Goal: Information Seeking & Learning: Learn about a topic

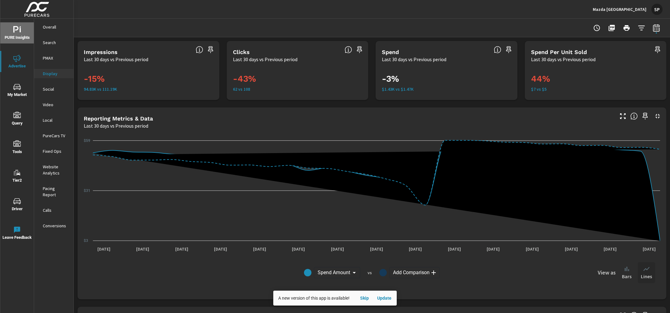
click at [22, 35] on span "PURE Insights" at bounding box center [17, 33] width 30 height 15
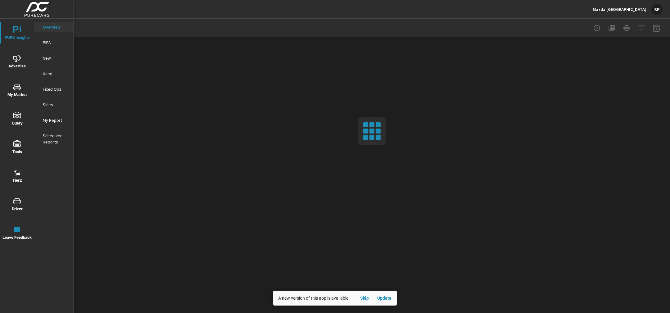
click at [52, 118] on p "My Report" at bounding box center [56, 120] width 26 height 6
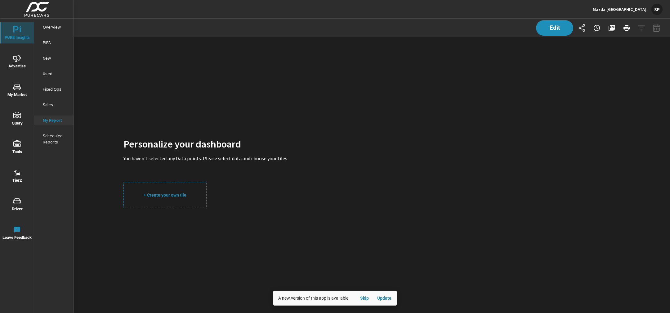
click at [17, 32] on icon "nav menu" at bounding box center [16, 29] width 7 height 7
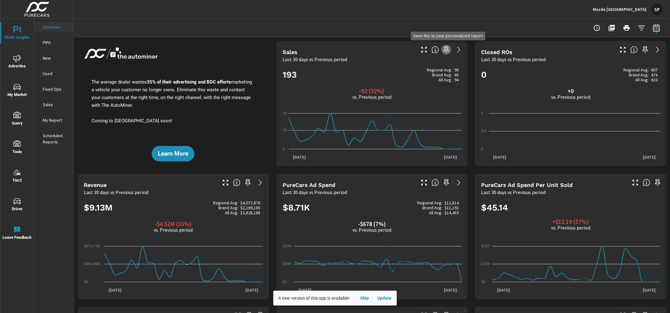
click at [447, 49] on icon "button" at bounding box center [446, 49] width 5 height 7
click at [19, 58] on icon "nav menu" at bounding box center [16, 58] width 7 height 7
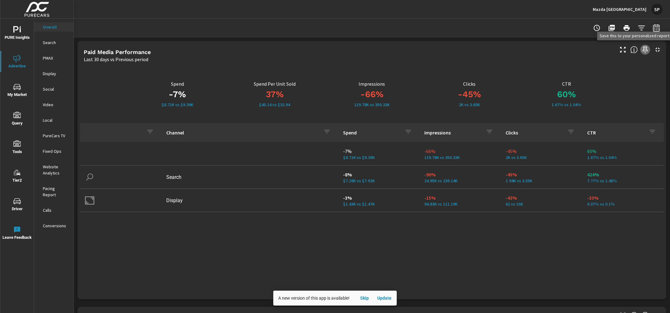
click at [645, 48] on icon "button" at bounding box center [644, 49] width 7 height 7
click at [45, 42] on p "Search" at bounding box center [56, 42] width 26 height 6
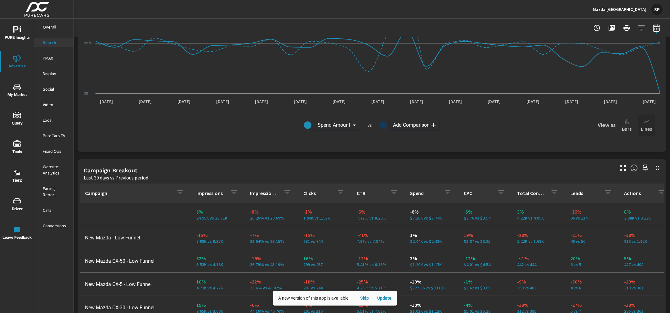
scroll to position [480, 0]
click at [646, 166] on icon "button" at bounding box center [645, 166] width 5 height 7
click at [46, 57] on p "PMAX" at bounding box center [56, 58] width 26 height 6
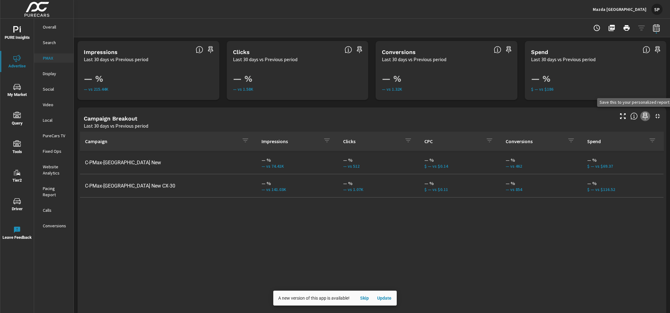
click at [644, 113] on icon "button" at bounding box center [644, 115] width 7 height 7
click at [50, 73] on p "Display" at bounding box center [56, 73] width 26 height 6
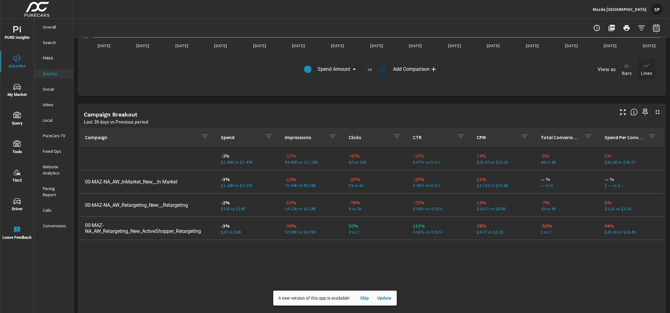
scroll to position [210, 0]
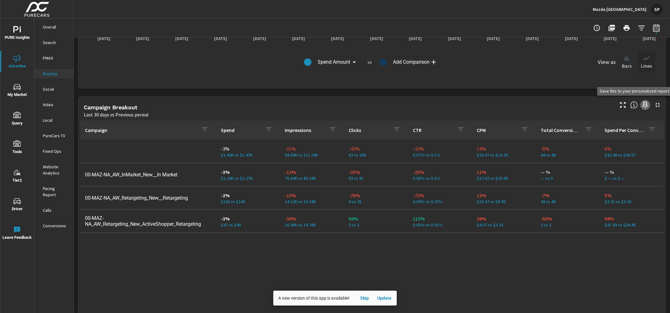
click at [644, 102] on icon "button" at bounding box center [644, 104] width 7 height 7
click at [48, 29] on p "Overall" at bounding box center [56, 27] width 26 height 6
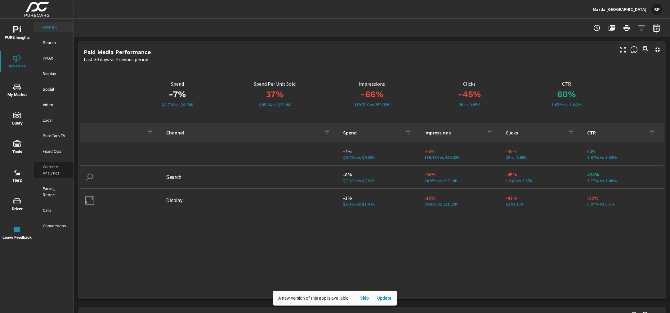
click at [53, 167] on p "Website Analytics" at bounding box center [56, 169] width 26 height 12
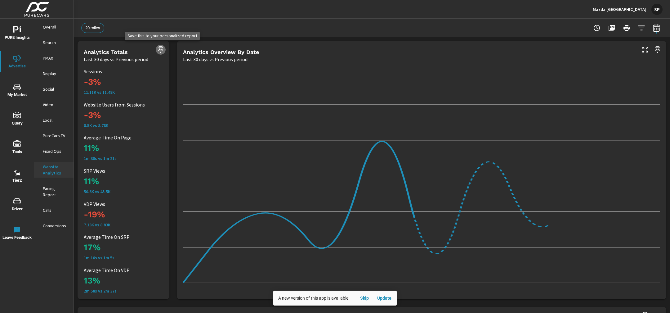
click at [160, 50] on icon "button" at bounding box center [160, 49] width 7 height 7
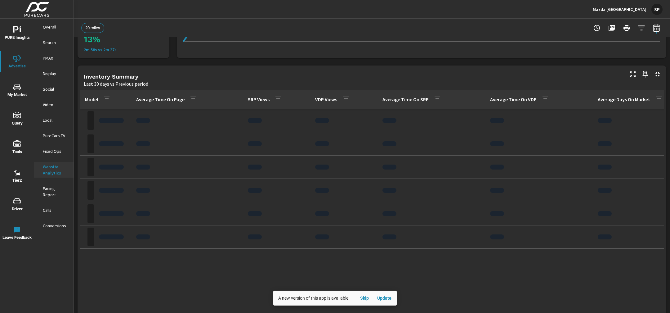
scroll to position [239, 0]
click at [645, 76] on icon "button" at bounding box center [644, 75] width 7 height 7
click at [47, 207] on p "Calls" at bounding box center [56, 210] width 26 height 6
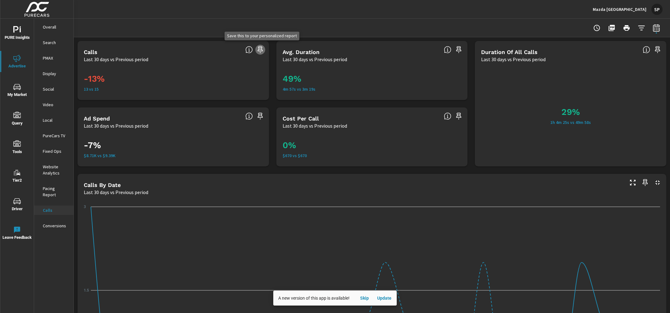
click at [260, 50] on icon "button" at bounding box center [259, 49] width 7 height 7
click at [460, 49] on icon "button" at bounding box center [458, 49] width 7 height 7
click at [49, 222] on p "Conversions" at bounding box center [56, 225] width 26 height 6
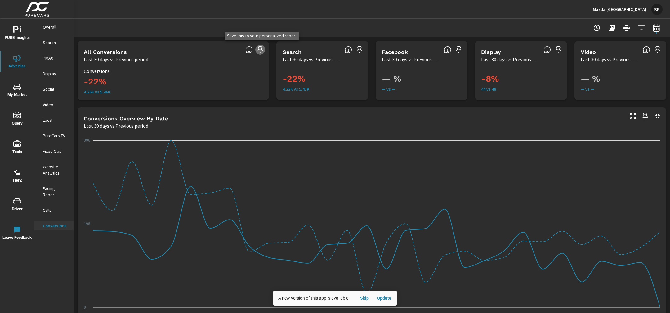
click at [259, 49] on icon "button" at bounding box center [259, 49] width 5 height 7
click at [360, 52] on icon "button" at bounding box center [359, 49] width 7 height 7
click at [560, 48] on icon "button" at bounding box center [557, 49] width 5 height 7
click at [15, 91] on span "My Market" at bounding box center [17, 90] width 30 height 15
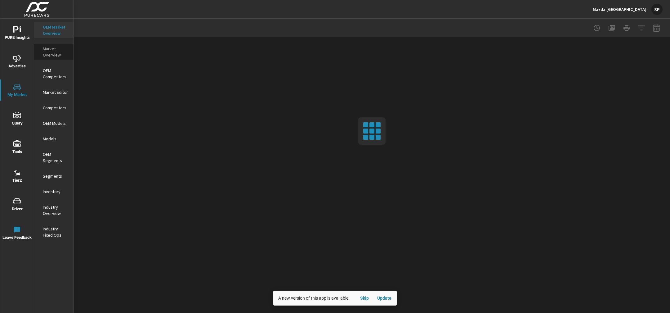
click at [45, 51] on p "Market Overview" at bounding box center [56, 52] width 26 height 12
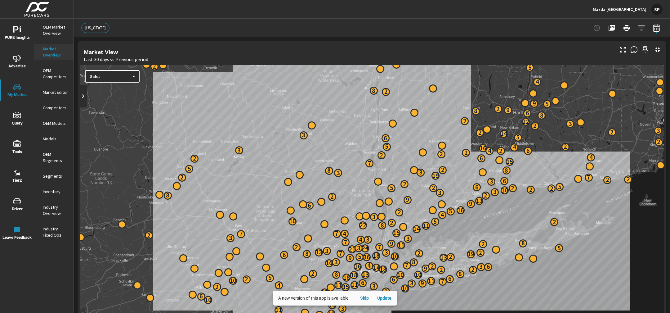
click at [52, 32] on p "OEM Market Overview" at bounding box center [56, 30] width 26 height 12
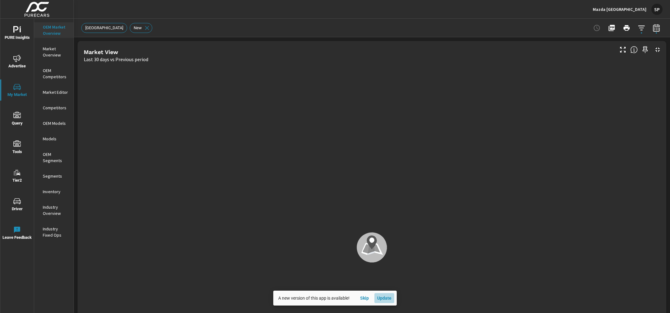
click at [390, 297] on span "Update" at bounding box center [384, 298] width 15 height 6
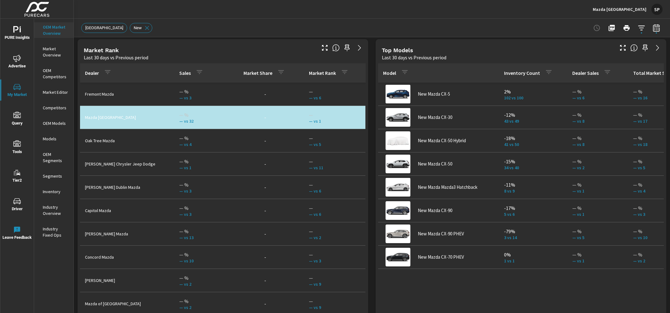
scroll to position [399, 0]
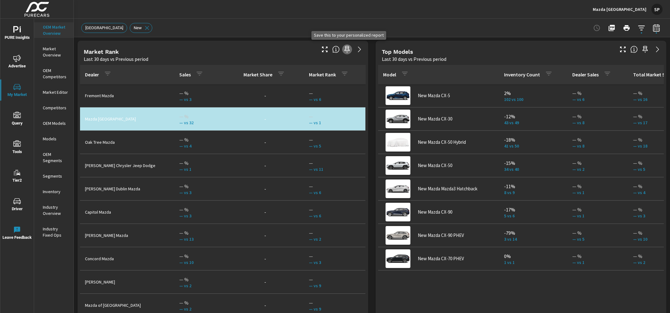
click at [346, 47] on icon "button" at bounding box center [347, 49] width 5 height 7
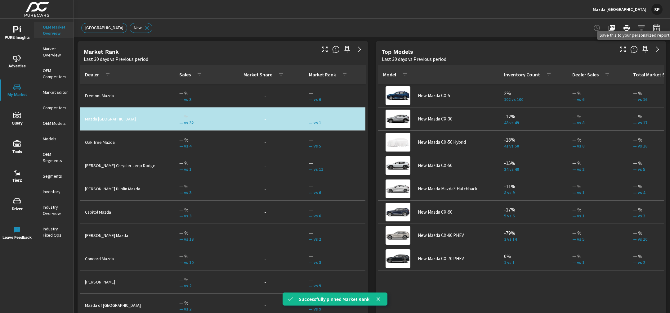
click at [645, 50] on icon "button" at bounding box center [644, 49] width 7 height 7
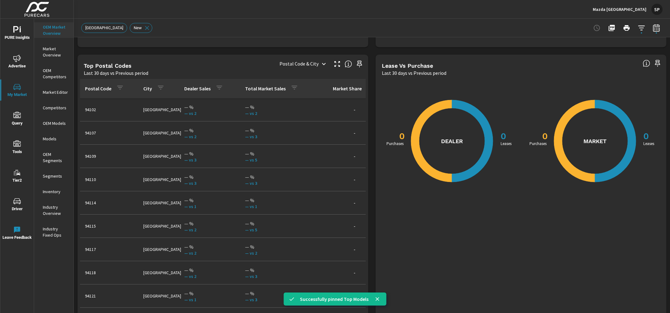
scroll to position [717, 0]
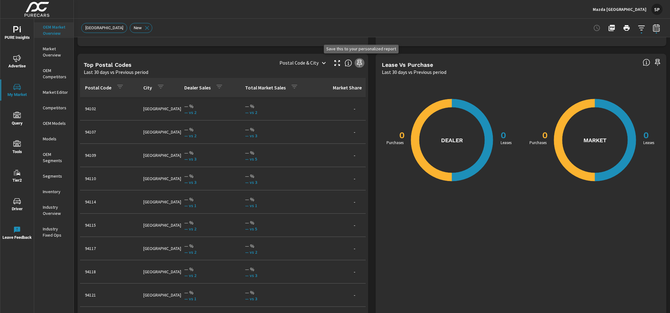
click at [360, 64] on icon "button" at bounding box center [359, 63] width 5 height 7
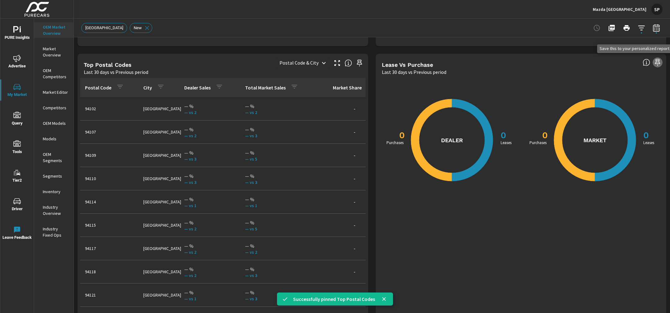
click at [658, 61] on icon "button" at bounding box center [657, 62] width 7 height 7
click at [16, 27] on icon "nav menu" at bounding box center [15, 29] width 5 height 7
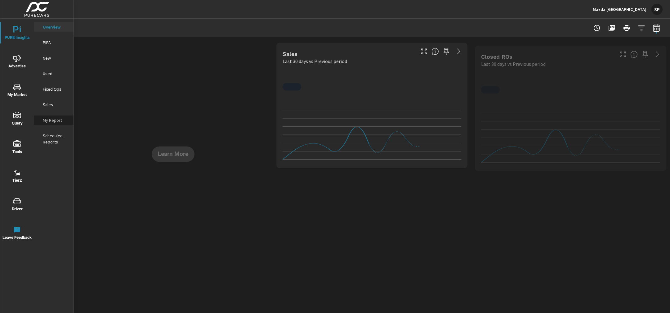
click at [54, 119] on p "My Report" at bounding box center [56, 120] width 26 height 6
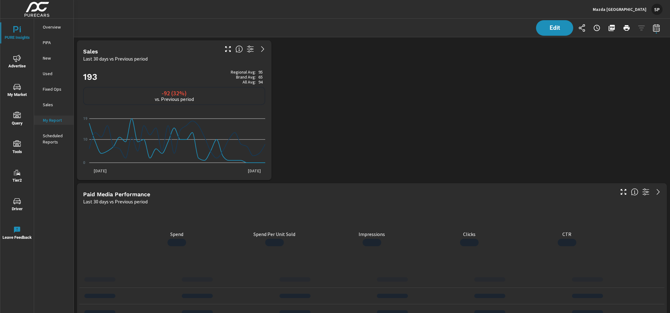
scroll to position [3142, 596]
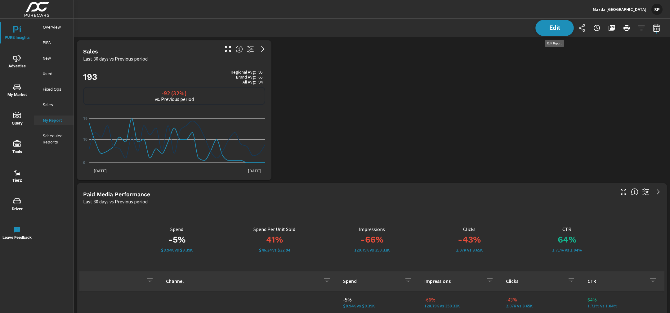
click at [551, 27] on span "Edit" at bounding box center [554, 28] width 25 height 6
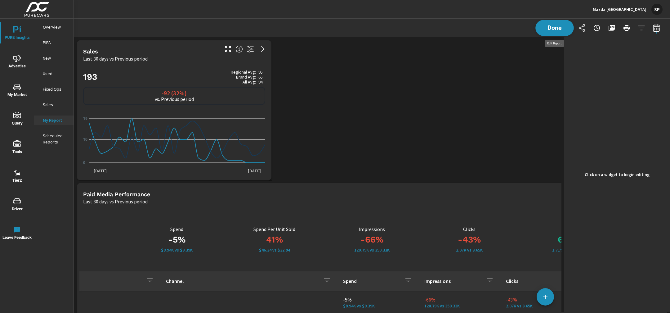
scroll to position [3, 3]
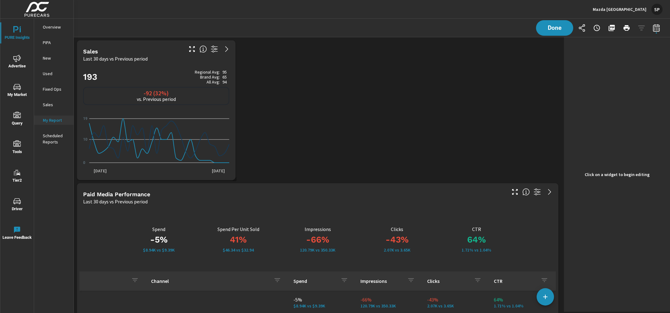
click at [170, 72] on h2 "193 Regional Avg: 95 Brand Avg: 65 All Avg: 94" at bounding box center [156, 76] width 146 height 15
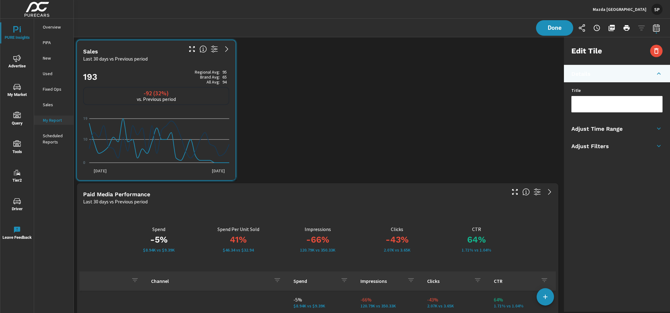
click at [637, 127] on li "Adjust Time Range" at bounding box center [617, 128] width 106 height 17
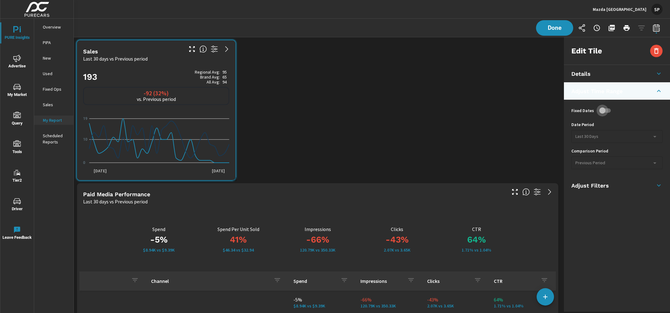
click at [604, 110] on input "checkbox" at bounding box center [602, 111] width 35 height 12
checkbox input "true"
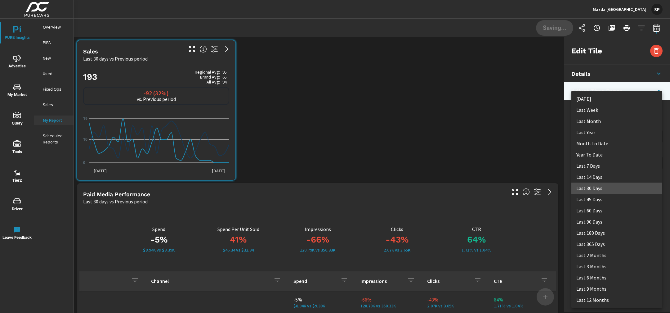
click at [597, 137] on body "PURE Insights Advertise My Market Query Tools Tier2 Driver Leave Feedback Overv…" at bounding box center [335, 156] width 670 height 313
click at [593, 118] on li "Last Month" at bounding box center [616, 120] width 91 height 11
type input "lastMonth"
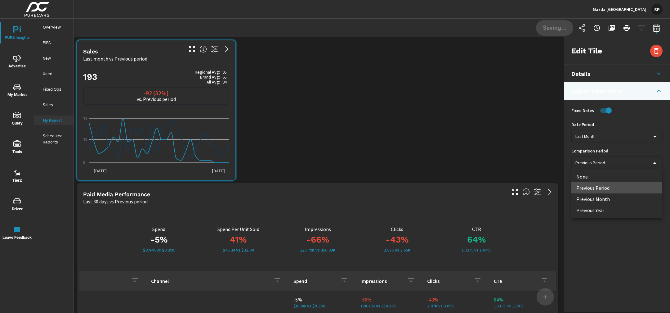
click at [590, 160] on body "PURE Insights Advertise My Market Query Tools Tier2 Driver Leave Feedback Overv…" at bounding box center [335, 156] width 670 height 313
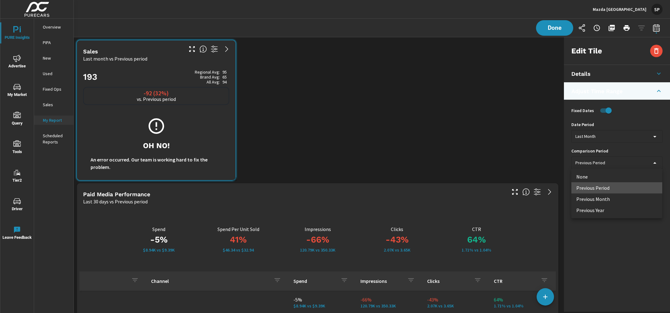
scroll to position [3142, 488]
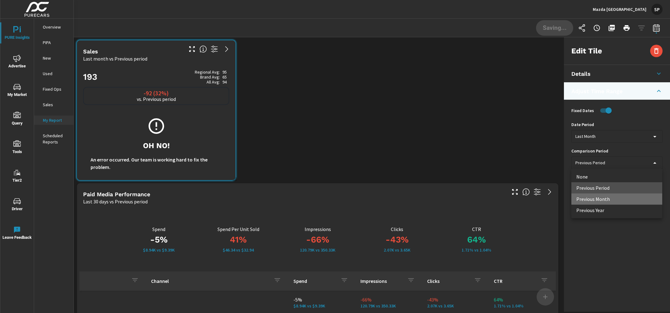
click at [589, 197] on li "Previous Month" at bounding box center [616, 198] width 91 height 11
type input "lastMonth"
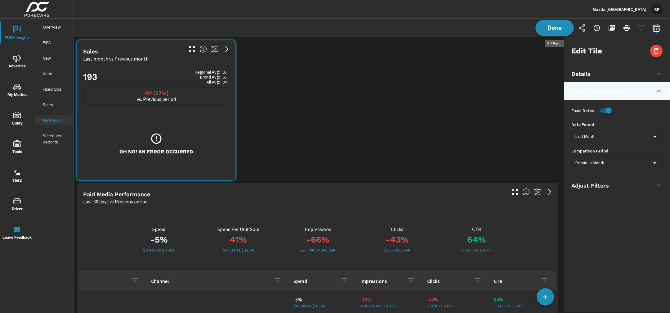
click at [551, 29] on span "Done" at bounding box center [554, 28] width 25 height 6
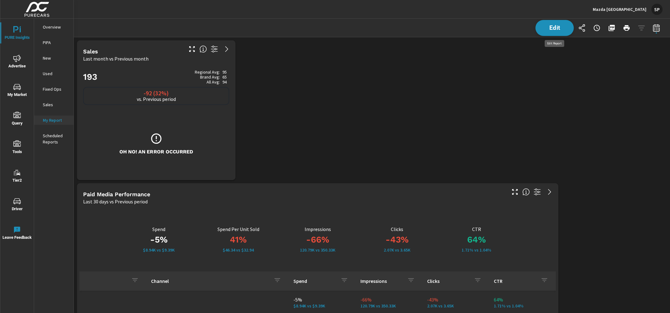
scroll to position [3142, 596]
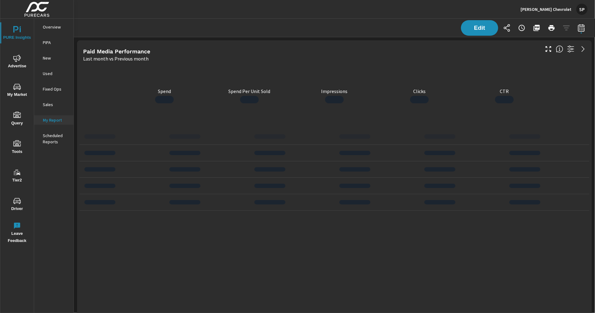
scroll to position [2357, 521]
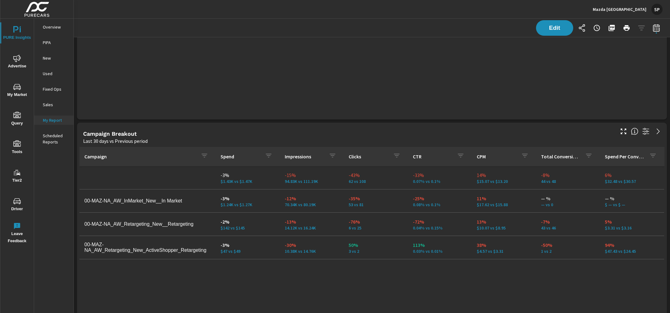
scroll to position [916, 0]
click at [556, 27] on span "Edit" at bounding box center [554, 28] width 25 height 6
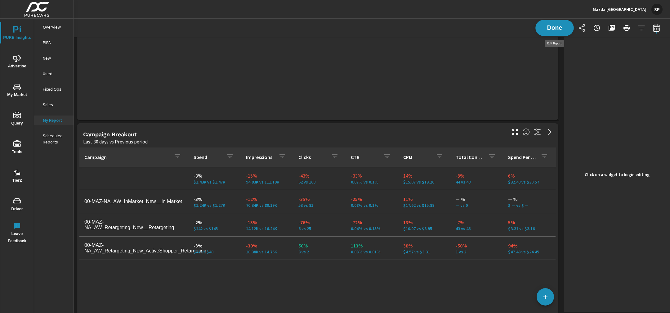
scroll to position [3, 3]
click at [397, 137] on div "Campaign Breakout" at bounding box center [294, 134] width 422 height 7
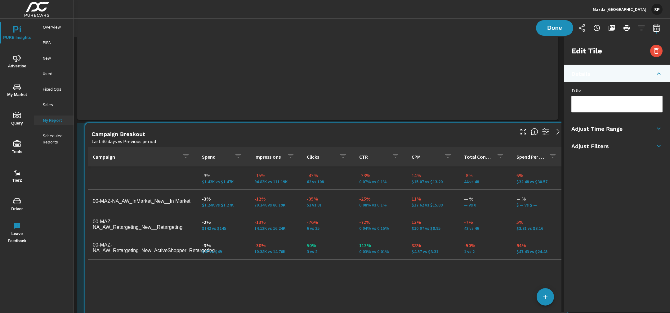
drag, startPoint x: 139, startPoint y: 134, endPoint x: 169, endPoint y: 136, distance: 30.8
click at [169, 136] on div "Campaign Breakout" at bounding box center [302, 133] width 422 height 7
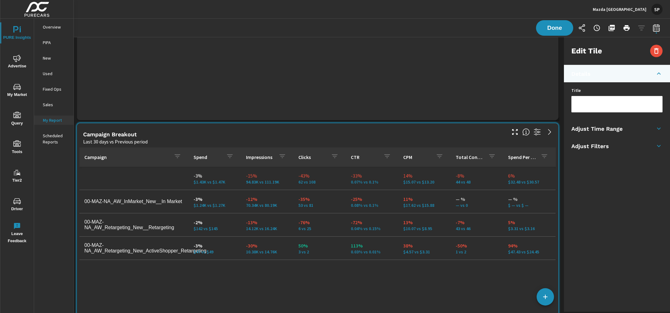
click at [602, 103] on input "text" at bounding box center [617, 104] width 91 height 16
type input "Display Campaign Breakout"
click at [561, 26] on div "Done" at bounding box center [599, 28] width 127 height 16
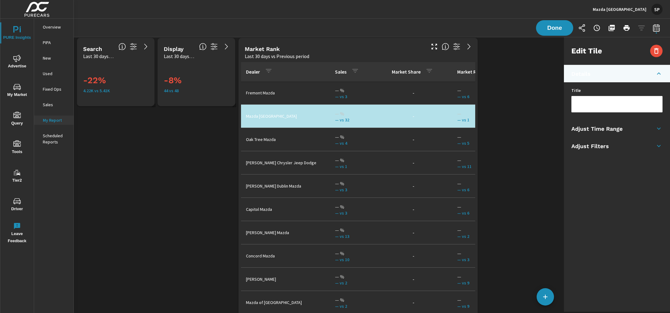
scroll to position [2073, 0]
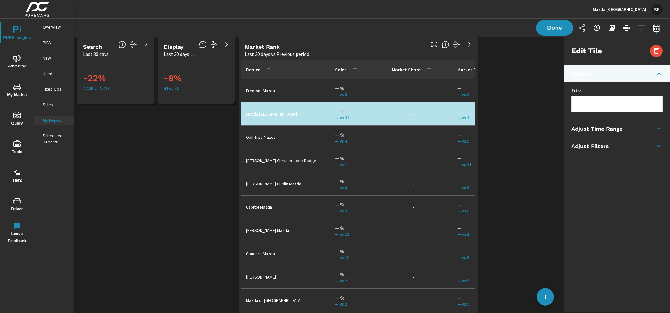
click at [401, 52] on div "Last 30 days vs Previous period" at bounding box center [335, 53] width 180 height 7
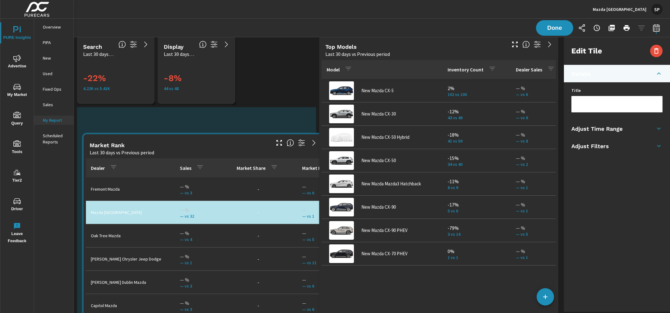
scroll to position [3, 3]
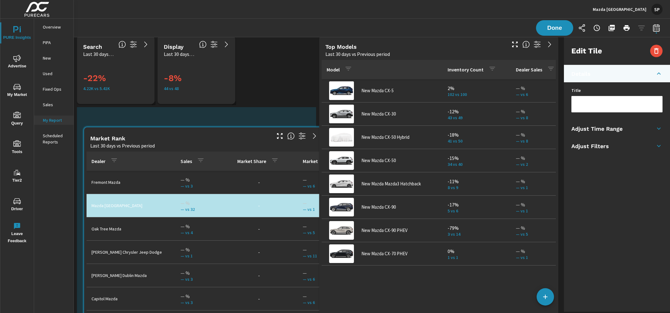
drag, startPoint x: 401, startPoint y: 52, endPoint x: 247, endPoint y: 143, distance: 179.1
click at [247, 143] on div "Last 30 days vs Previous period" at bounding box center [180, 145] width 180 height 7
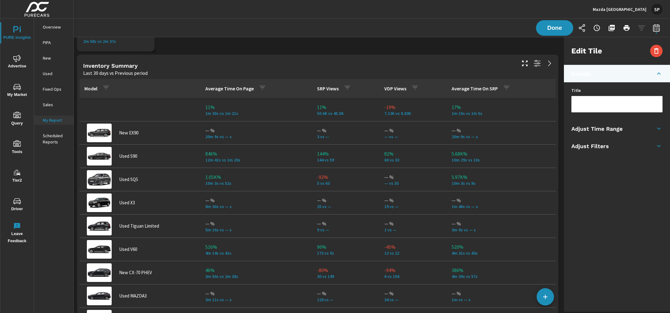
scroll to position [1574, 0]
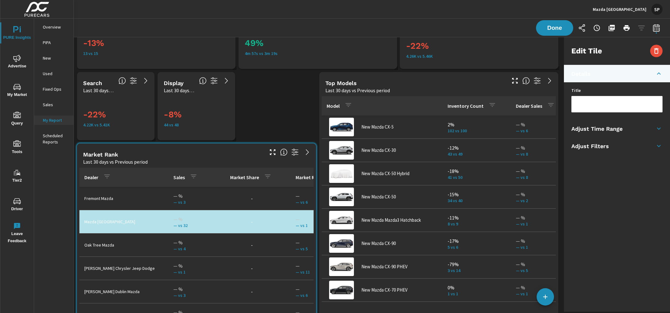
scroll to position [2038, 0]
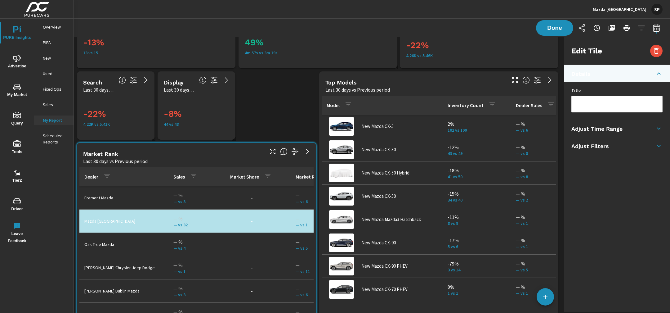
click at [423, 84] on div "Top Models" at bounding box center [415, 82] width 180 height 7
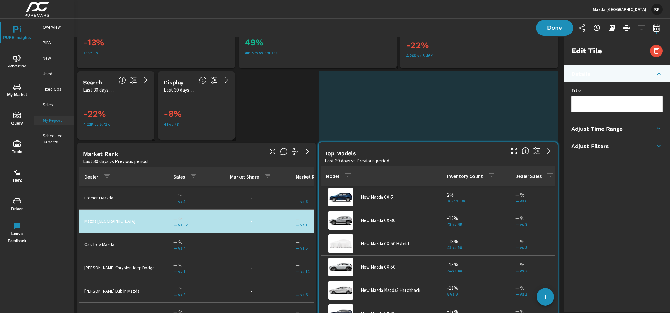
drag, startPoint x: 423, startPoint y: 84, endPoint x: 422, endPoint y: 154, distance: 70.7
click at [422, 154] on div "Top Models" at bounding box center [415, 152] width 180 height 7
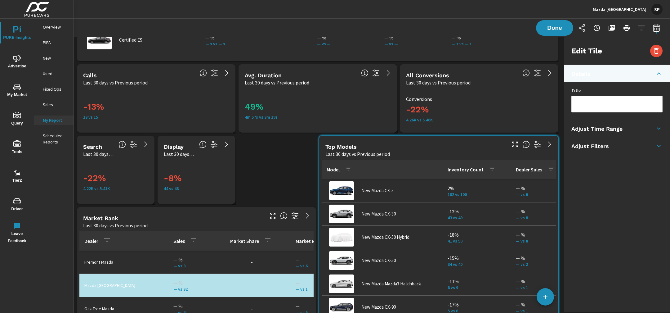
scroll to position [1989, 0]
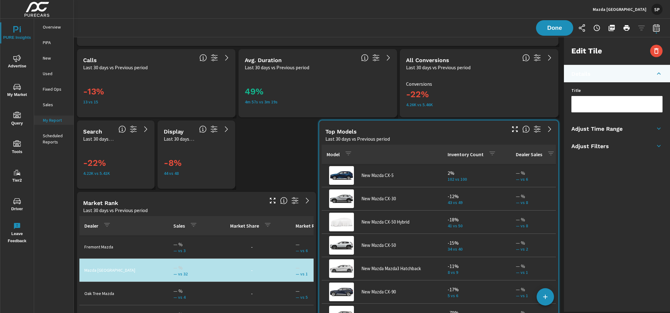
click at [455, 72] on div "-22% 4.26K vs 5.46K Conversions" at bounding box center [479, 94] width 158 height 47
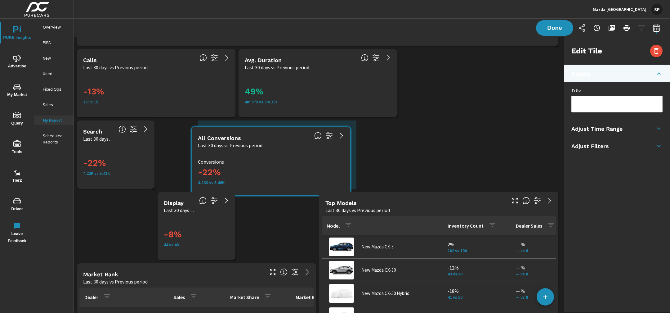
scroll to position [2928, 488]
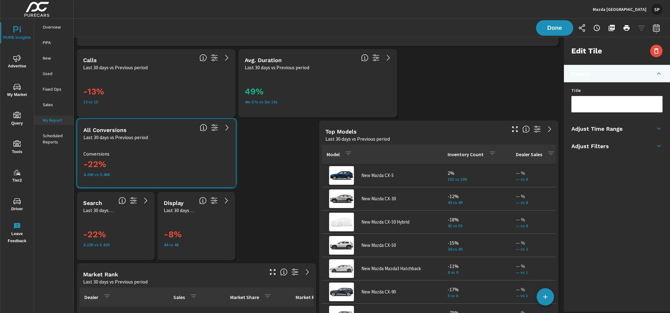
drag, startPoint x: 455, startPoint y: 72, endPoint x: 133, endPoint y: 142, distance: 330.1
click at [133, 142] on div "-22% 4.26K vs 5.46K Conversions" at bounding box center [156, 163] width 158 height 47
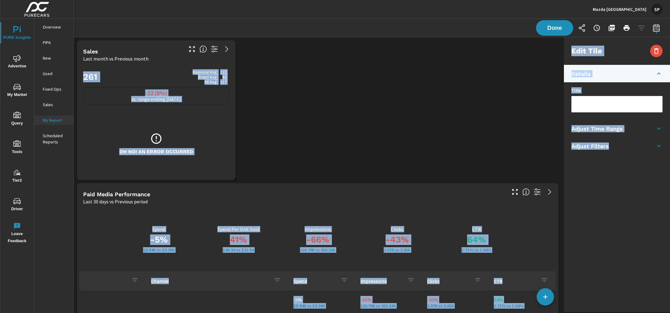
drag, startPoint x: 118, startPoint y: 212, endPoint x: 252, endPoint y: 160, distance: 142.8
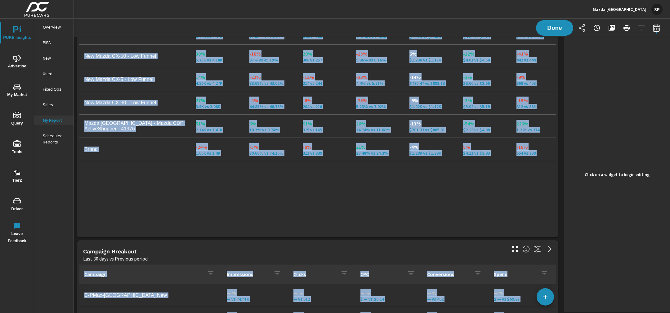
scroll to position [699, 0]
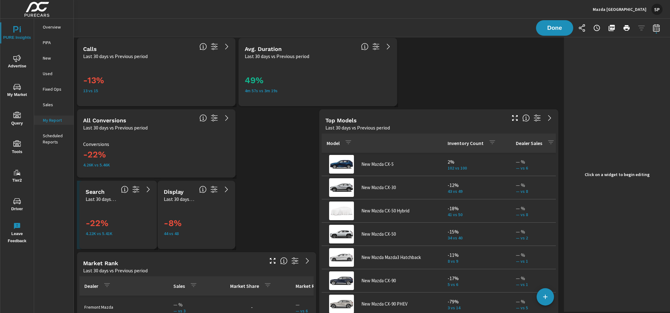
scroll to position [2001, 0]
click at [121, 221] on h3 "-22%" at bounding box center [127, 222] width 82 height 11
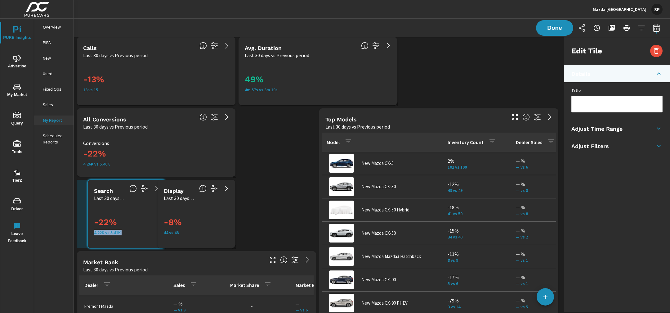
scroll to position [0, 0]
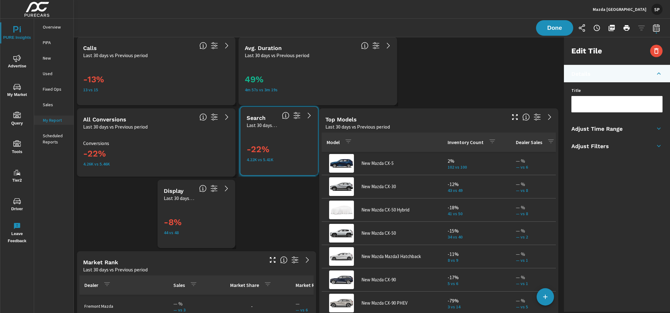
drag, startPoint x: 121, startPoint y: 221, endPoint x: 284, endPoint y: 148, distance: 179.0
click at [284, 148] on h3 "-22%" at bounding box center [288, 149] width 82 height 11
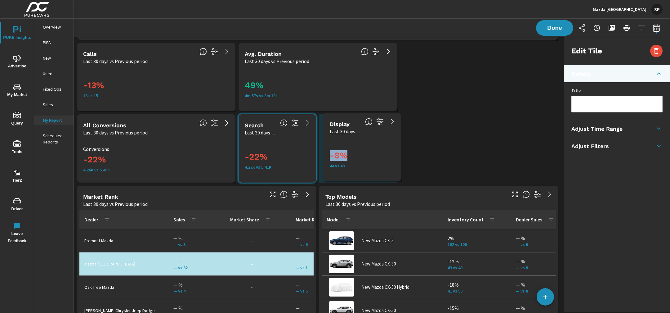
drag, startPoint x: 184, startPoint y: 222, endPoint x: 350, endPoint y: 149, distance: 181.1
click at [350, 149] on div "-8% 44 vs 48" at bounding box center [371, 158] width 82 height 20
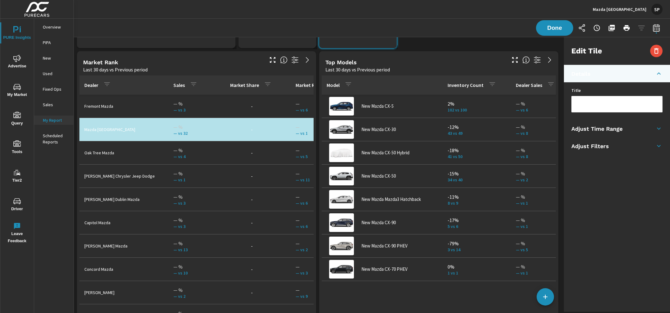
click at [227, 61] on div "Market Rank" at bounding box center [173, 62] width 180 height 7
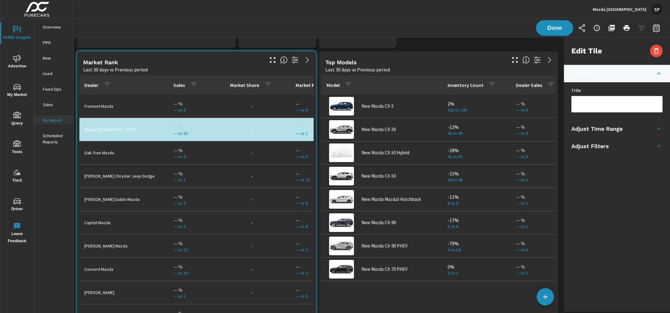
click at [603, 125] on h5 "Adjust Time Range" at bounding box center [596, 128] width 51 height 7
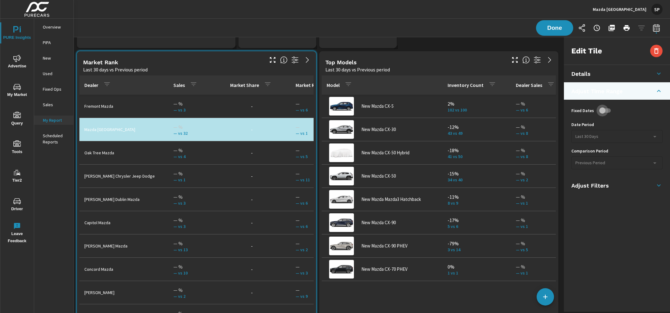
click at [608, 108] on input "checkbox" at bounding box center [602, 111] width 35 height 12
checkbox input "true"
click at [601, 134] on body "PURE Insights Advertise My Market Query Tools Tier2 Driver Leave Feedback Overv…" at bounding box center [335, 156] width 670 height 313
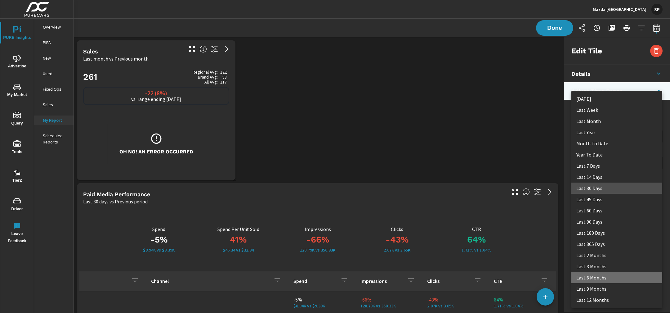
click at [588, 274] on li "Last 6 Months" at bounding box center [616, 277] width 91 height 11
type input "last6Months"
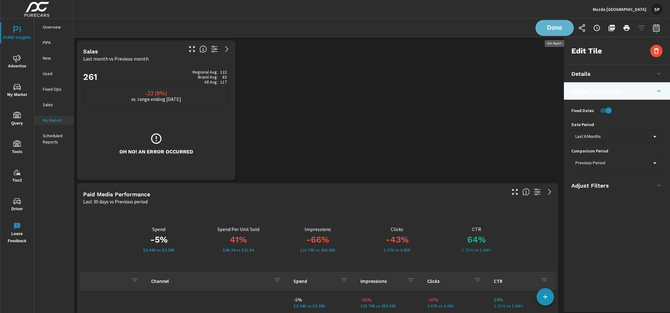
click at [558, 25] on span "Done" at bounding box center [554, 28] width 25 height 6
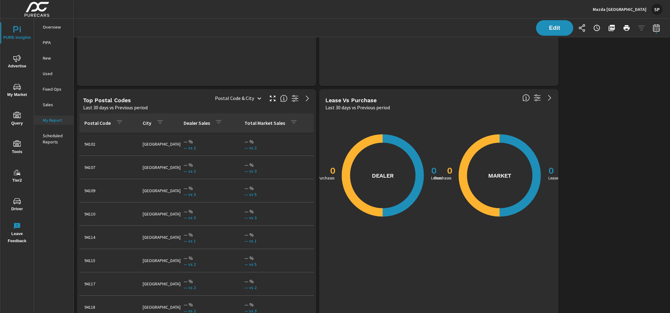
scroll to position [2443, 0]
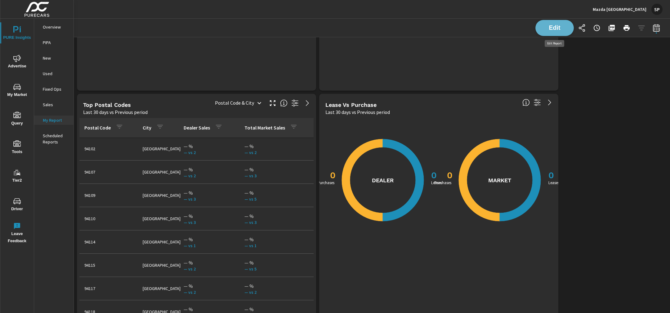
click at [553, 26] on span "Edit" at bounding box center [554, 28] width 25 height 6
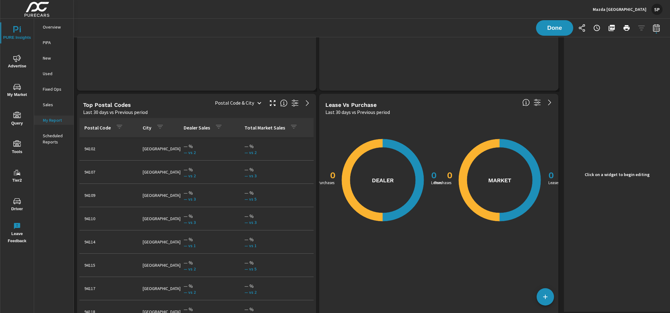
click at [203, 108] on div "Top Postal Codes" at bounding box center [144, 104] width 123 height 7
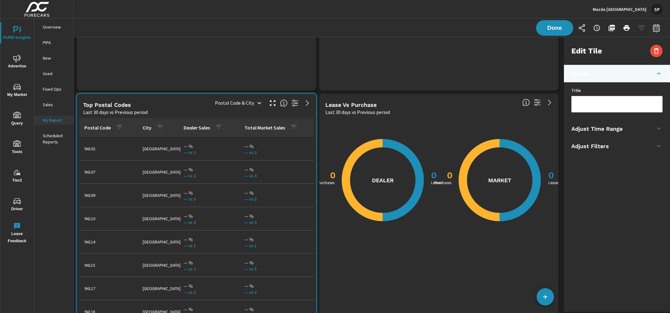
click at [634, 128] on li "Adjust Time Range" at bounding box center [617, 128] width 106 height 17
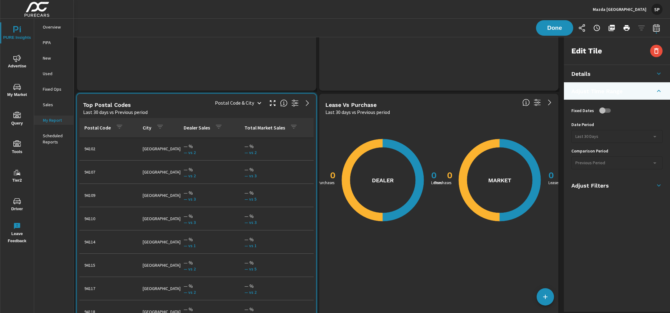
click at [606, 109] on input "checkbox" at bounding box center [602, 111] width 35 height 12
checkbox input "true"
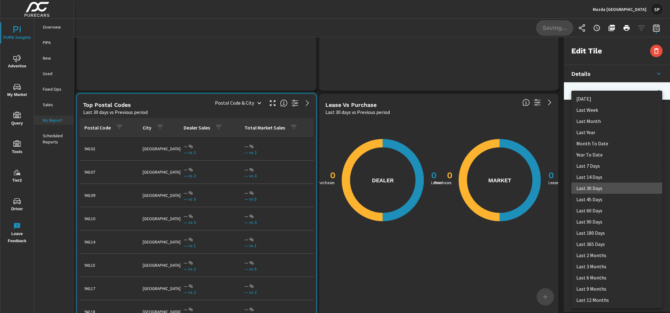
click at [601, 134] on body "PURE Insights Advertise My Market Query Tools Tier2 Driver Leave Feedback Overv…" at bounding box center [335, 156] width 670 height 313
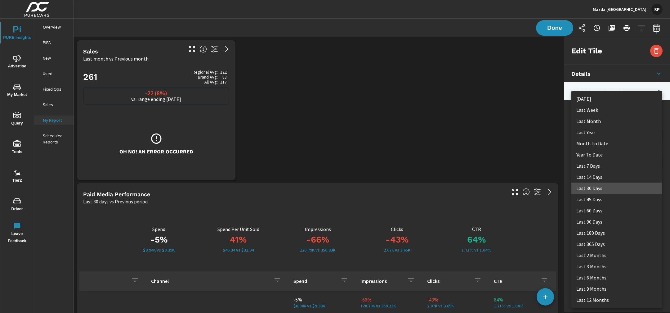
scroll to position [2857, 488]
click at [593, 277] on li "Last 6 Months" at bounding box center [616, 277] width 91 height 11
type input "last6Months"
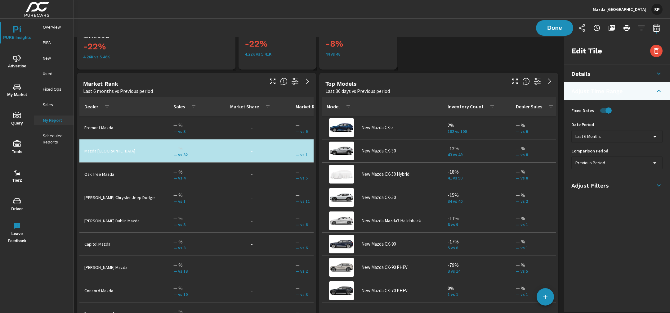
scroll to position [2106, 0]
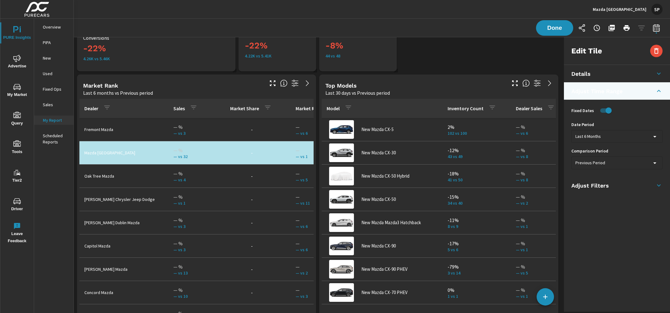
click at [479, 86] on div "Top Models" at bounding box center [415, 85] width 180 height 7
checkbox input "false"
type input "last30Days"
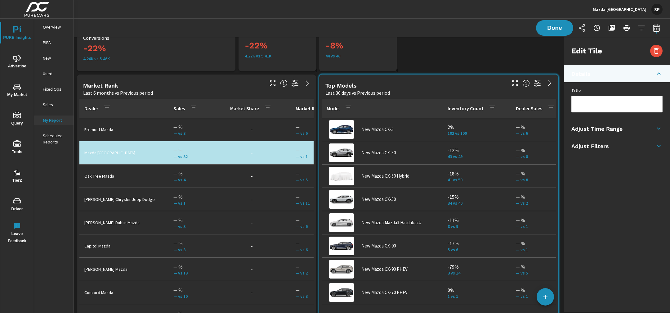
click at [586, 128] on h5 "Adjust Time Range" at bounding box center [596, 128] width 51 height 7
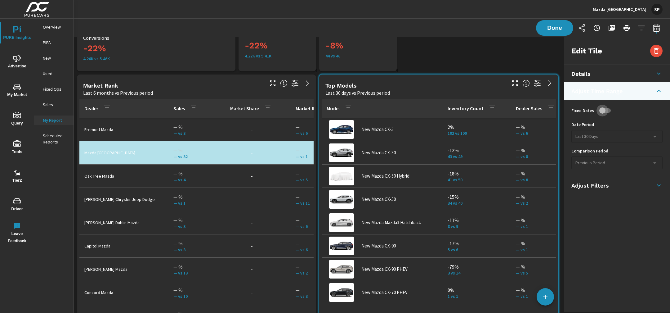
click at [607, 110] on input "checkbox" at bounding box center [602, 111] width 35 height 12
checkbox input "true"
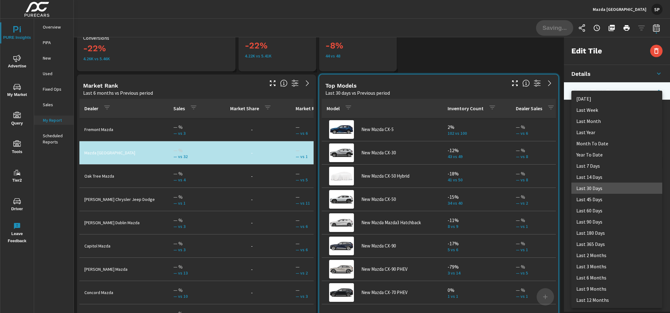
click at [600, 134] on body "PURE Insights Advertise My Market Query Tools Tier2 Driver Leave Feedback Overv…" at bounding box center [335, 156] width 670 height 313
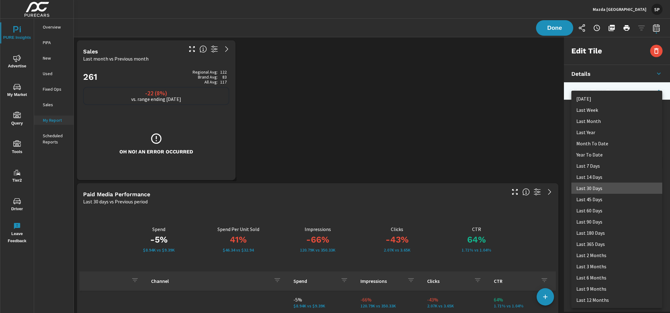
scroll to position [2857, 488]
click at [583, 276] on li "Last 6 Months" at bounding box center [616, 277] width 91 height 11
type input "last6Months"
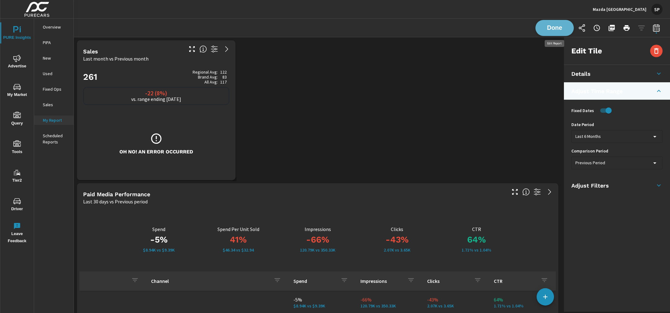
click at [555, 28] on span "Done" at bounding box center [554, 28] width 25 height 6
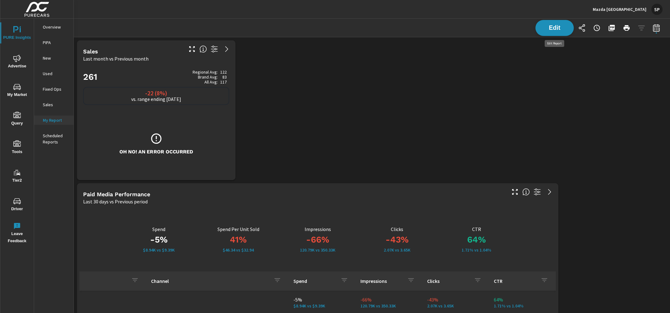
scroll to position [2857, 596]
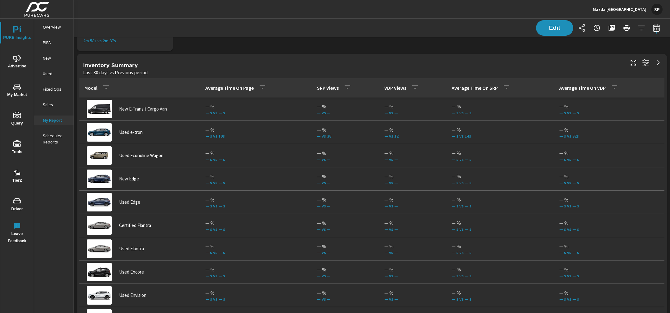
scroll to position [1555, 0]
click at [612, 27] on icon "button" at bounding box center [612, 28] width 6 height 6
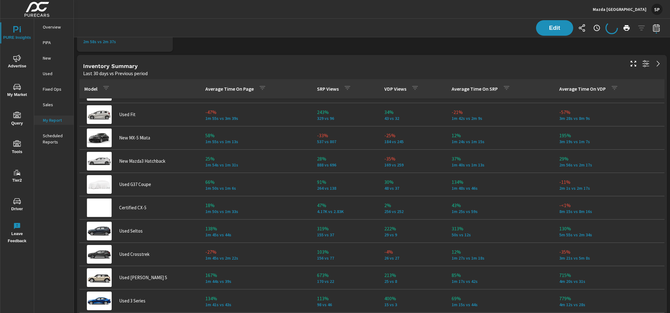
scroll to position [486, 0]
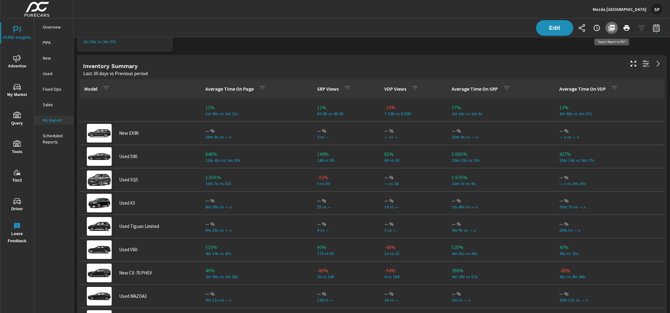
click at [613, 28] on icon "button" at bounding box center [612, 28] width 6 height 6
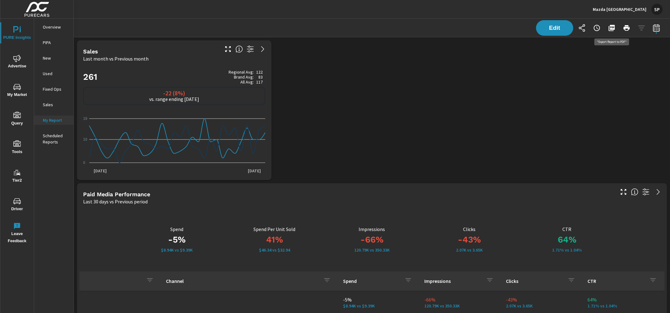
scroll to position [465, 0]
click at [613, 29] on icon "button" at bounding box center [611, 27] width 7 height 7
click at [586, 9] on div "Mazda [GEOGRAPHIC_DATA] SP" at bounding box center [371, 9] width 581 height 18
click at [22, 30] on span "PURE Insights" at bounding box center [17, 33] width 30 height 15
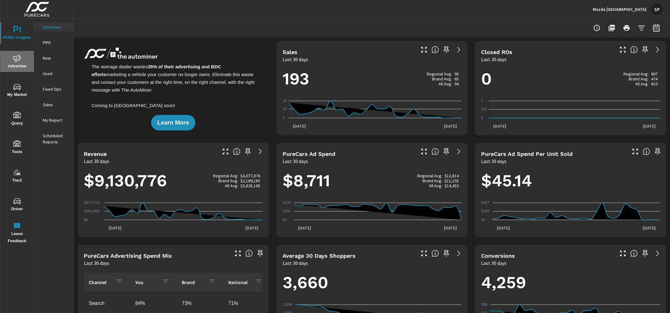
click at [14, 64] on span "Advertise" at bounding box center [17, 62] width 30 height 15
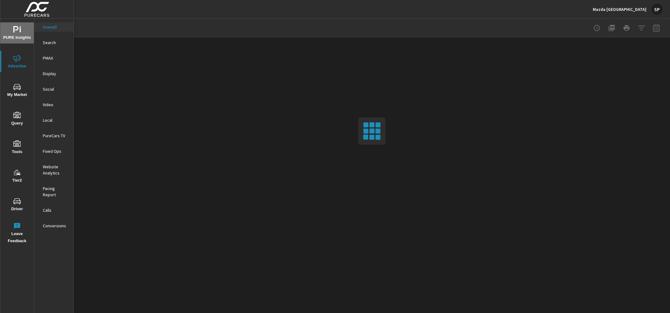
click at [18, 33] on span "PURE Insights" at bounding box center [17, 33] width 30 height 15
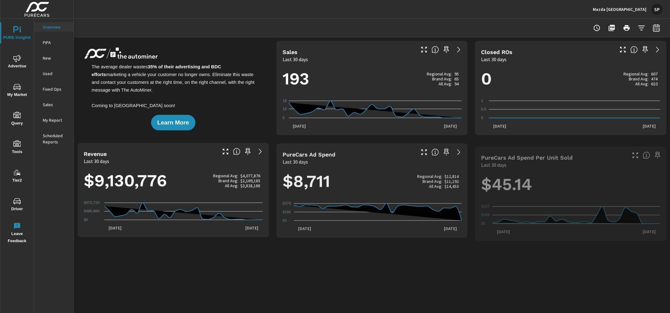
click at [52, 115] on div "My Report" at bounding box center [53, 119] width 39 height 9
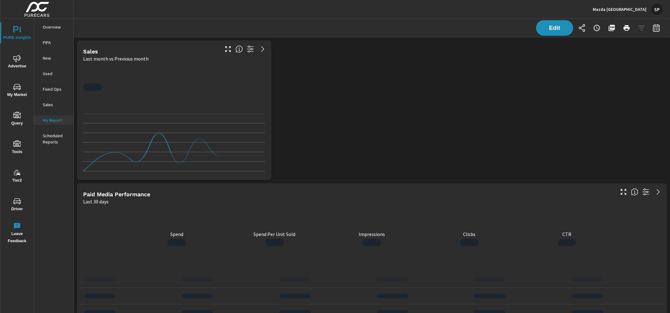
scroll to position [2857, 596]
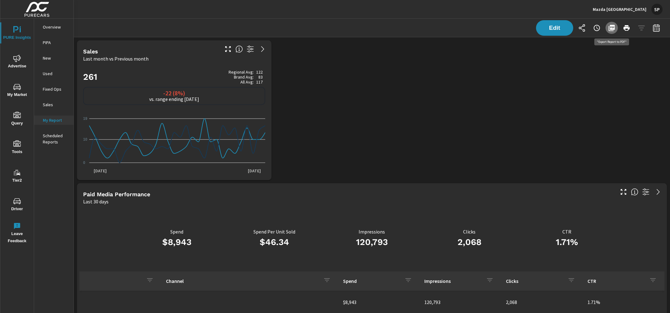
click at [611, 25] on icon "button" at bounding box center [612, 28] width 6 height 6
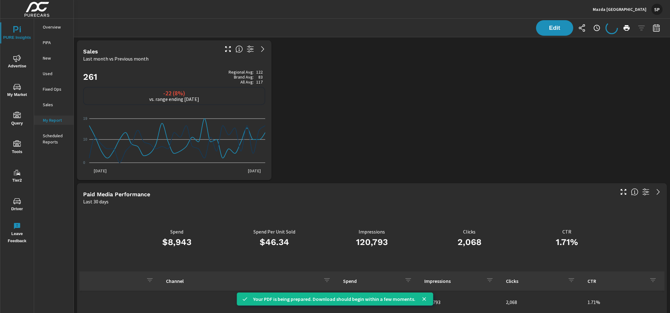
scroll to position [465, 0]
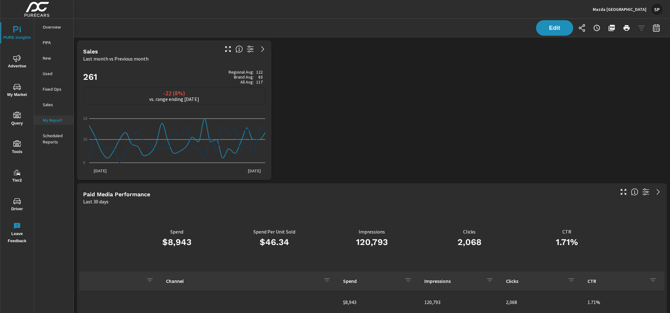
click at [338, 30] on div "Edit" at bounding box center [371, 28] width 581 height 18
click at [627, 28] on icon "button" at bounding box center [626, 28] width 6 height 6
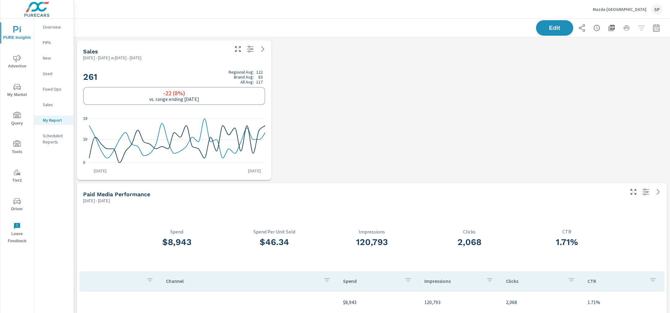
scroll to position [0, 0]
click at [657, 6] on div "SP" at bounding box center [656, 9] width 11 height 11
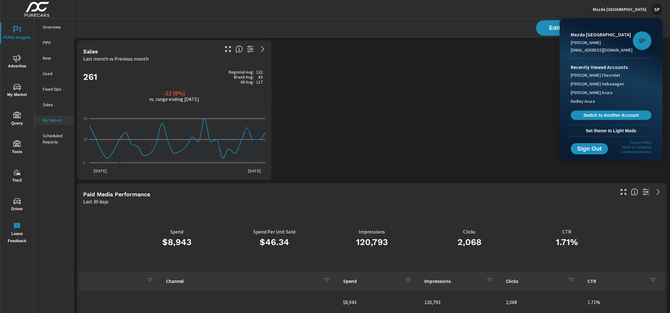
click at [489, 28] on div at bounding box center [335, 156] width 670 height 313
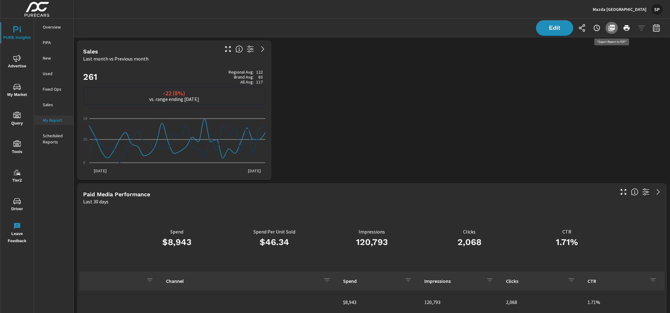
click at [610, 29] on icon "button" at bounding box center [611, 27] width 7 height 7
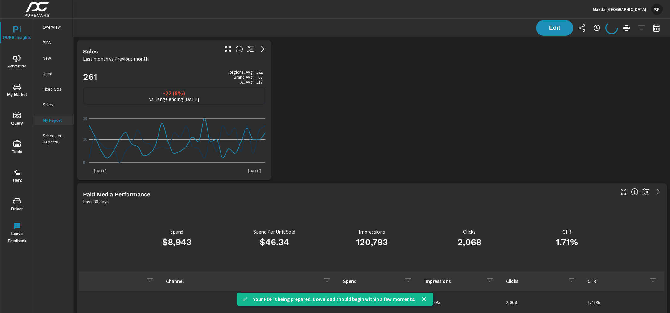
click at [657, 18] on button "Mazda San Francisco SP" at bounding box center [627, 9] width 75 height 18
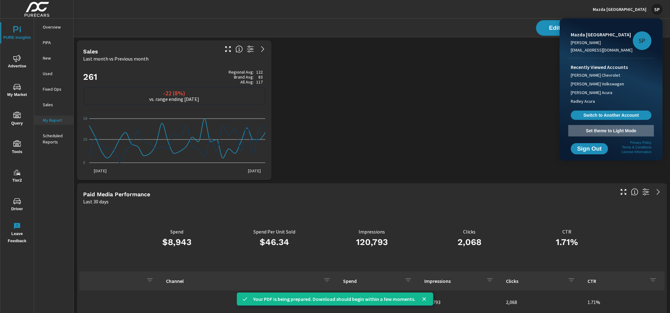
click at [598, 132] on span "Set theme to Light Mode" at bounding box center [611, 131] width 81 height 6
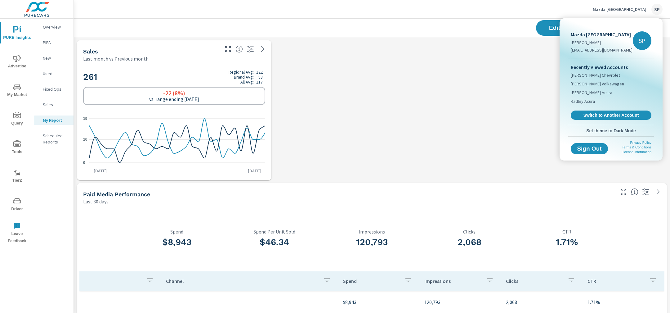
click at [497, 21] on div at bounding box center [335, 156] width 670 height 313
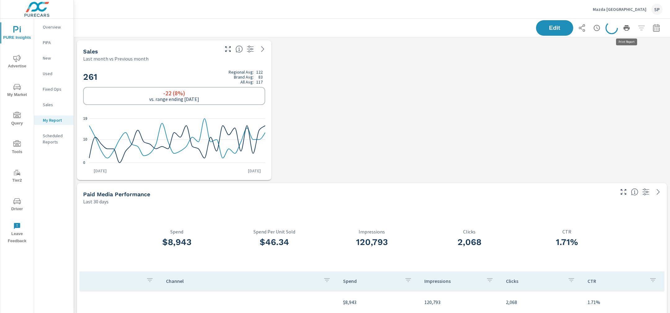
click at [627, 27] on icon "button" at bounding box center [626, 28] width 6 height 6
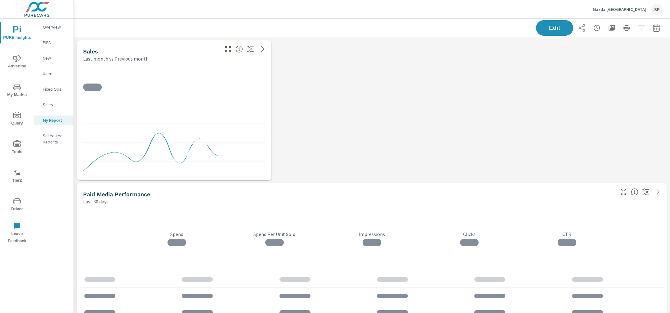
scroll to position [2857, 596]
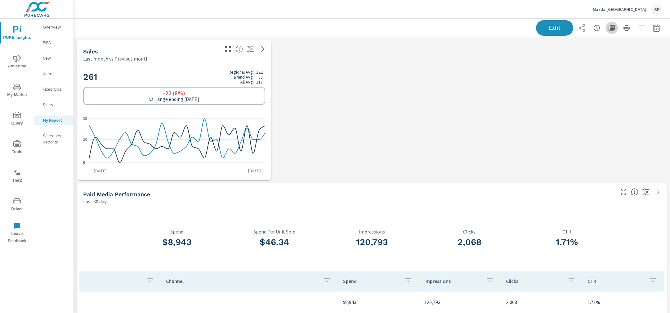
click at [612, 27] on icon "button" at bounding box center [611, 27] width 7 height 7
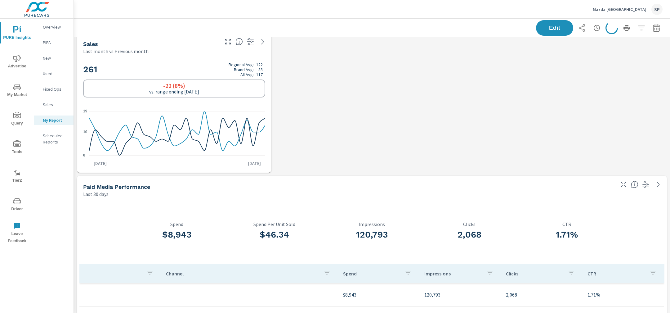
scroll to position [0, 0]
